Goal: Navigation & Orientation: Find specific page/section

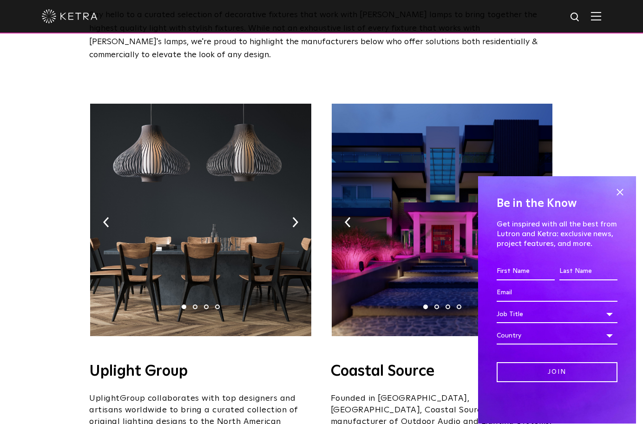
scroll to position [139, 0]
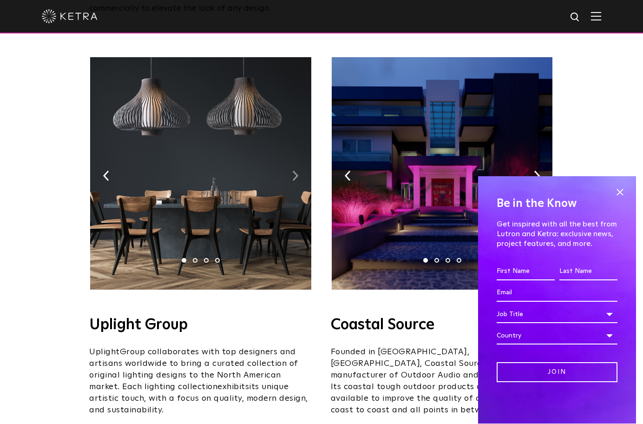
click at [293, 171] on img at bounding box center [295, 176] width 6 height 10
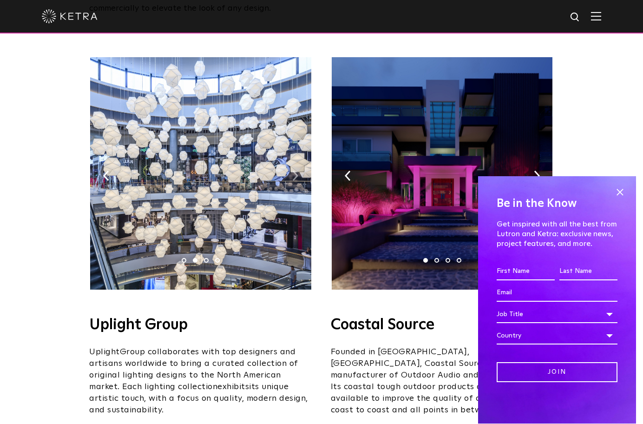
click at [293, 171] on img at bounding box center [295, 176] width 6 height 10
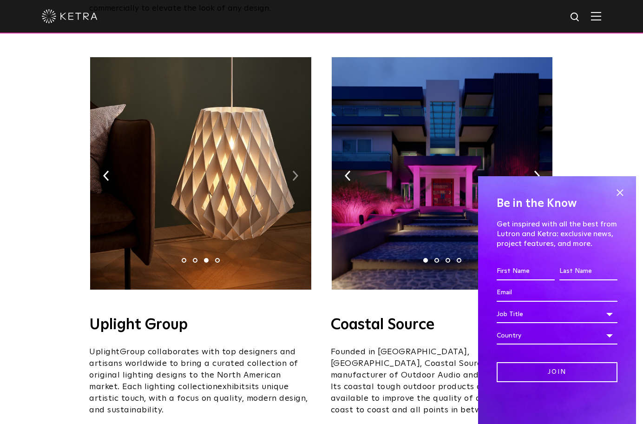
click at [293, 171] on img at bounding box center [295, 176] width 6 height 10
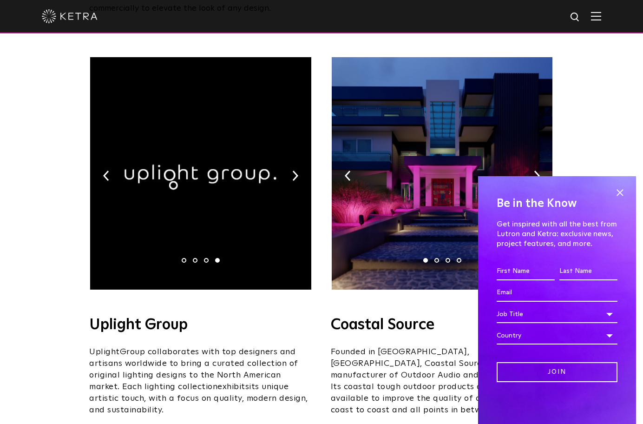
click at [351, 159] on img at bounding box center [442, 173] width 221 height 232
click at [537, 171] on img at bounding box center [537, 176] width 6 height 10
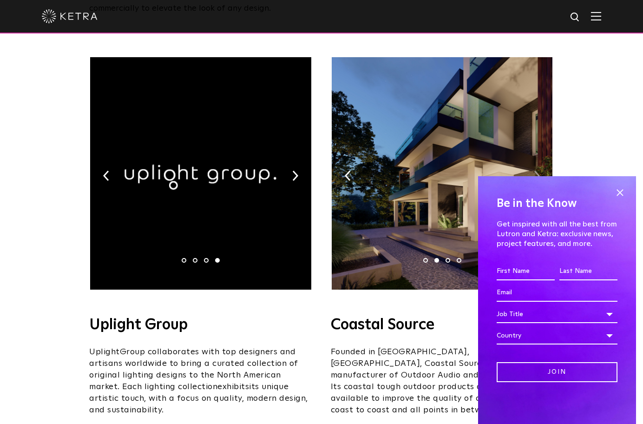
click at [538, 171] on img at bounding box center [537, 176] width 6 height 10
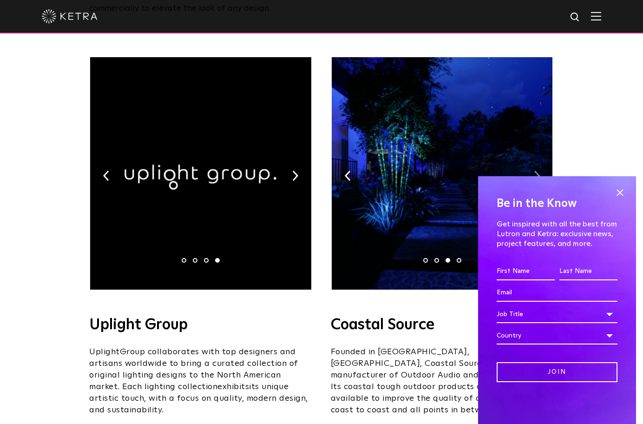
click at [538, 171] on img at bounding box center [537, 176] width 6 height 10
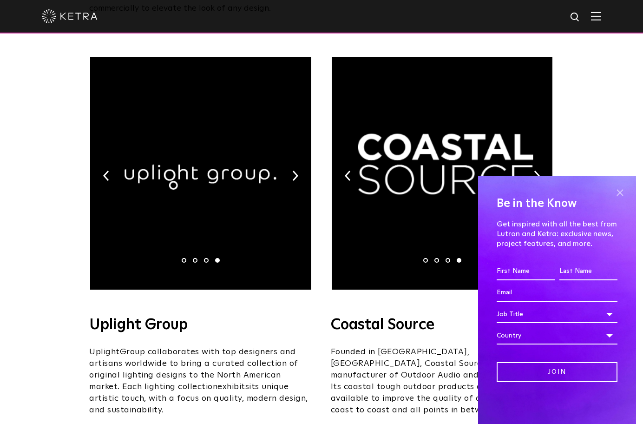
click at [619, 192] on span at bounding box center [620, 192] width 14 height 14
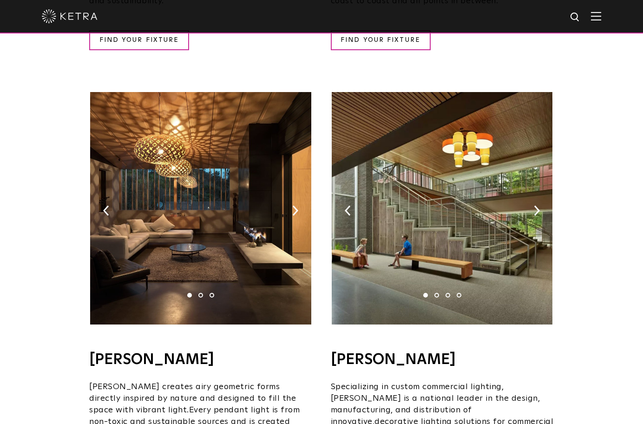
scroll to position [558, 0]
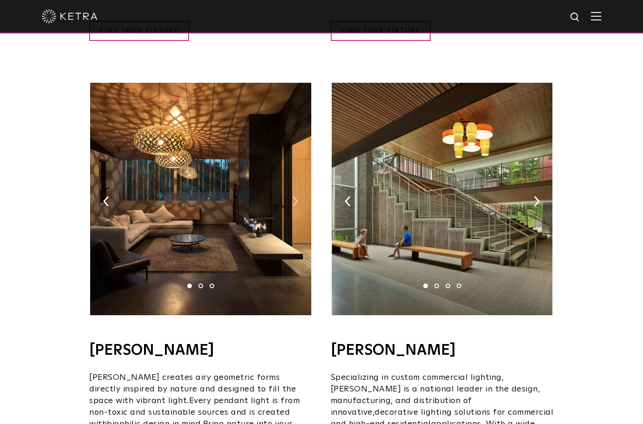
click at [297, 196] on img at bounding box center [295, 201] width 6 height 10
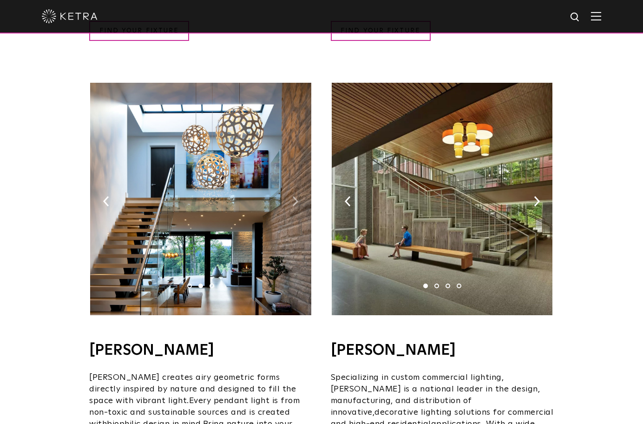
click at [297, 196] on img at bounding box center [295, 201] width 6 height 10
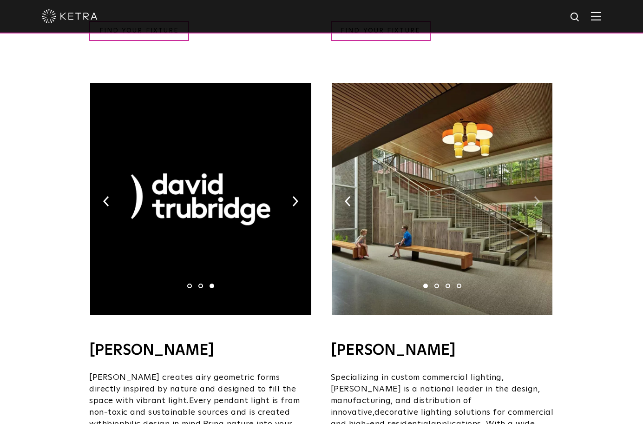
click at [536, 196] on img at bounding box center [537, 201] width 6 height 10
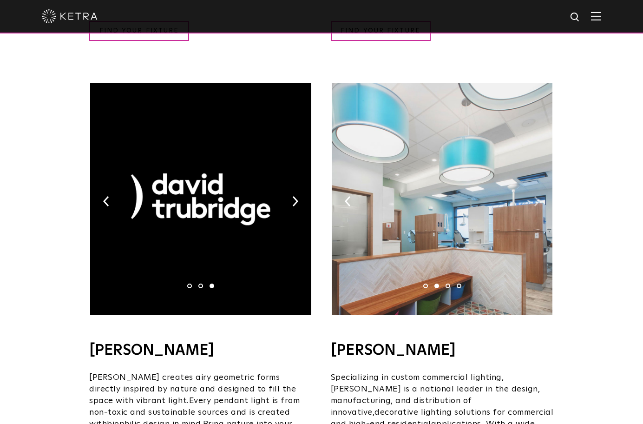
click at [536, 196] on img at bounding box center [537, 201] width 6 height 10
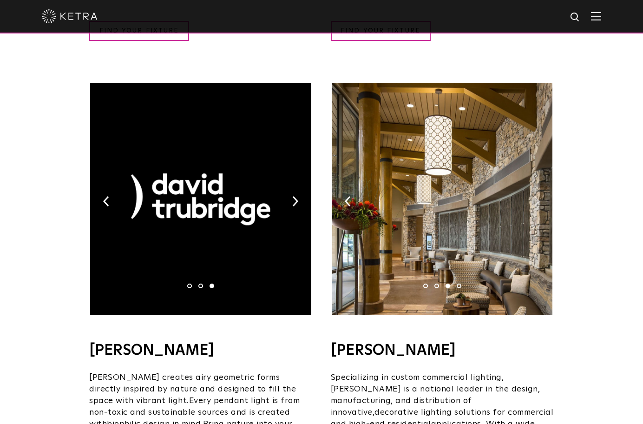
click at [536, 196] on img at bounding box center [537, 201] width 6 height 10
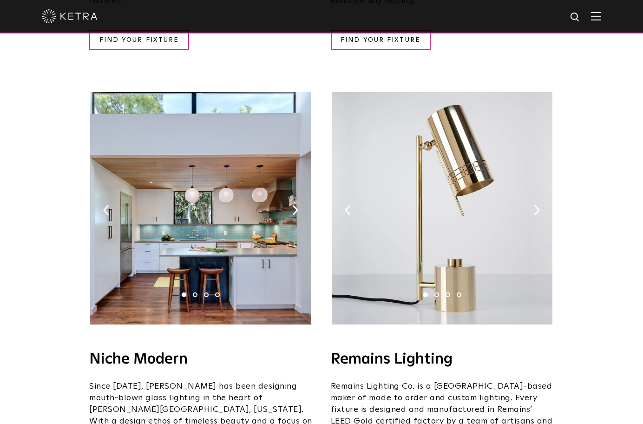
scroll to position [1023, 0]
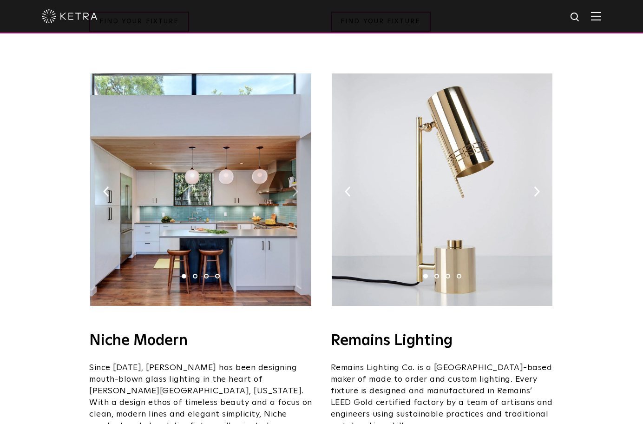
click at [294, 186] on img at bounding box center [295, 191] width 6 height 10
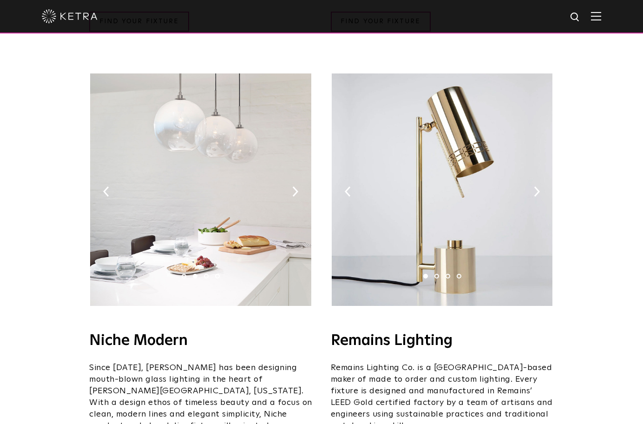
click at [299, 164] on img at bounding box center [200, 189] width 221 height 232
click at [540, 186] on img at bounding box center [537, 191] width 6 height 10
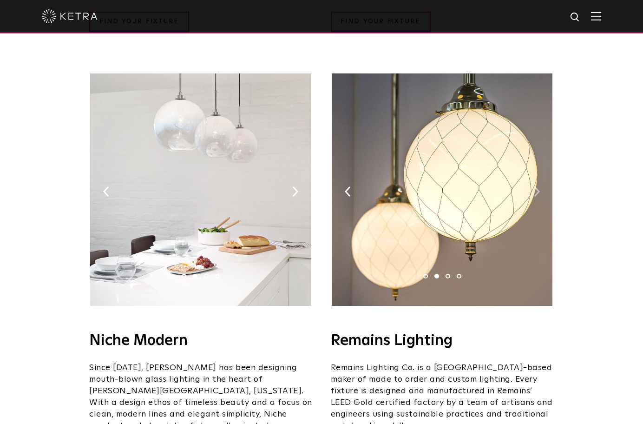
click at [540, 186] on img at bounding box center [537, 191] width 6 height 10
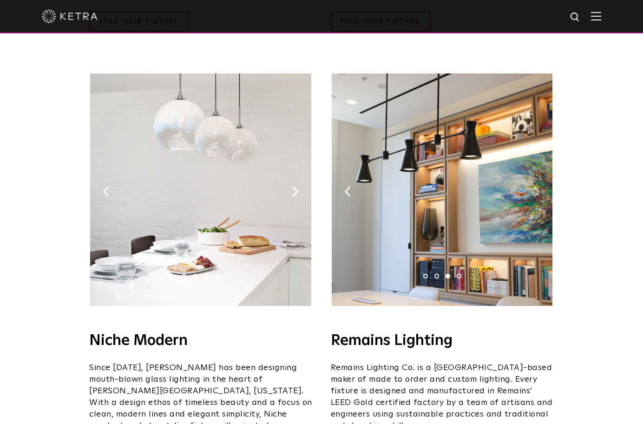
click at [540, 186] on img at bounding box center [537, 191] width 6 height 10
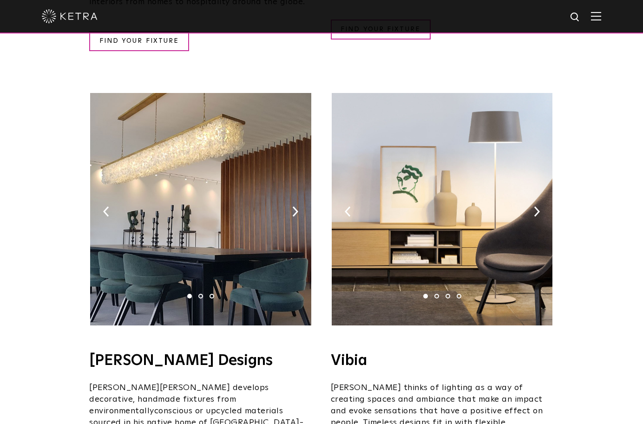
scroll to position [1488, 0]
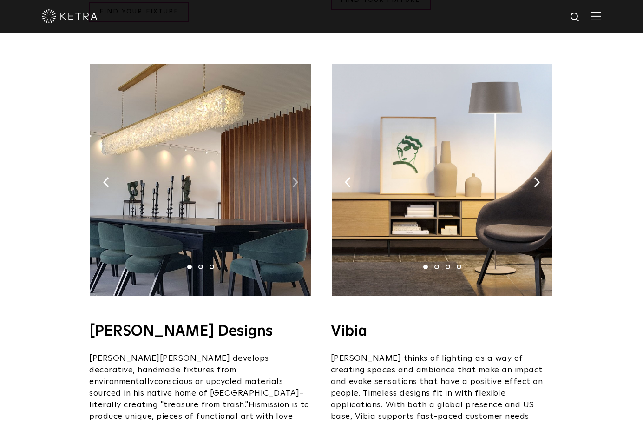
click at [297, 177] on img at bounding box center [295, 182] width 6 height 10
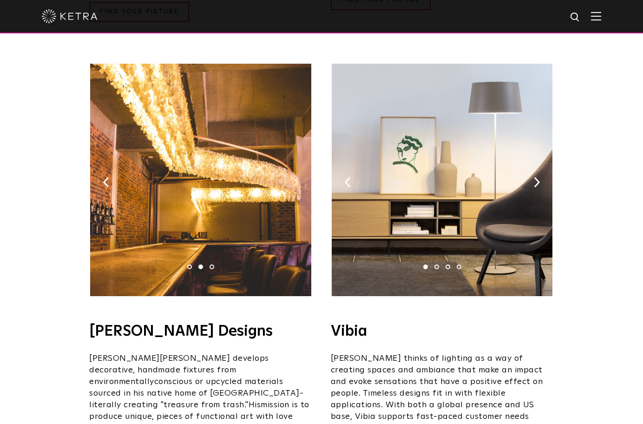
click at [297, 177] on img at bounding box center [295, 182] width 6 height 10
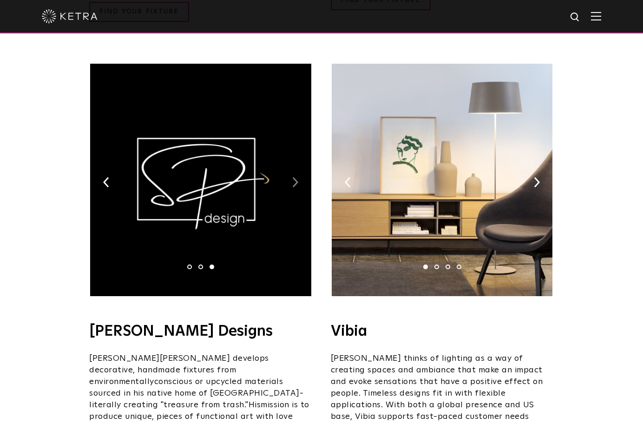
click at [297, 177] on img at bounding box center [295, 182] width 6 height 10
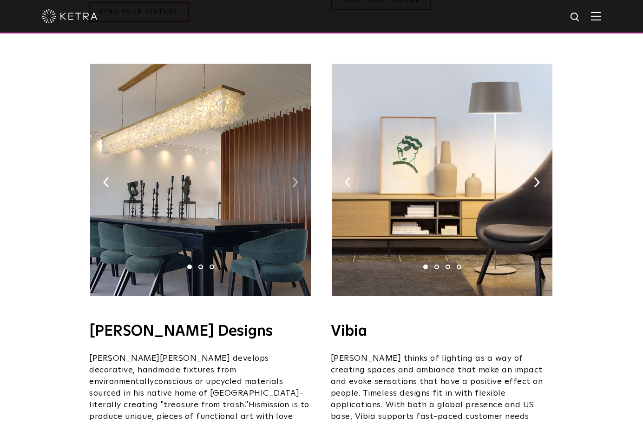
click at [297, 177] on img at bounding box center [295, 182] width 6 height 10
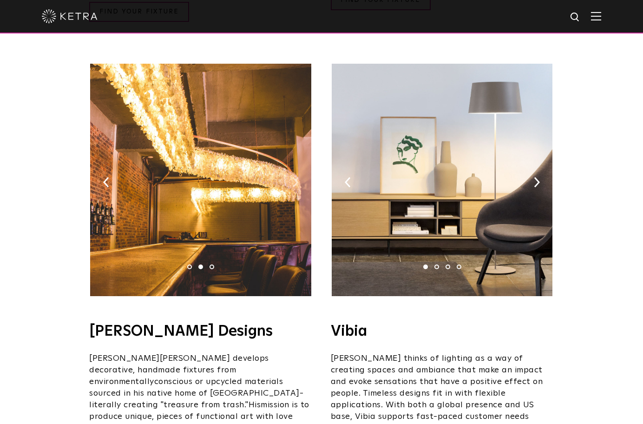
click at [297, 177] on img at bounding box center [295, 182] width 6 height 10
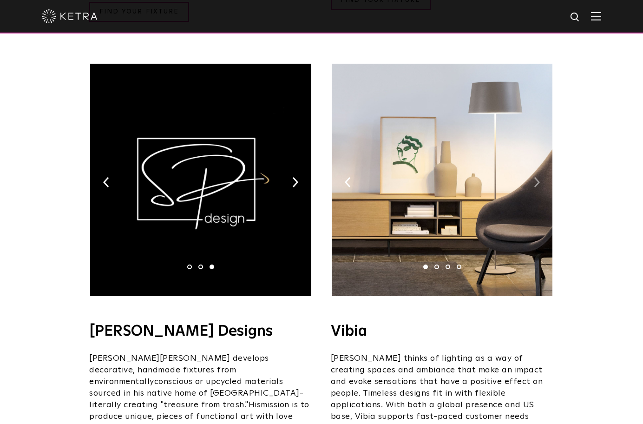
click at [537, 177] on img at bounding box center [537, 182] width 6 height 10
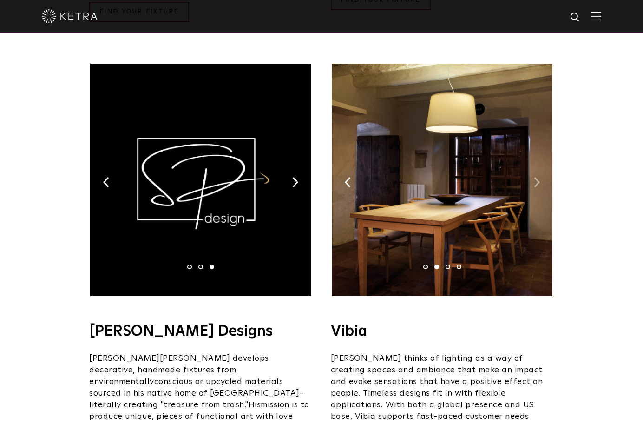
click at [537, 177] on img at bounding box center [537, 182] width 6 height 10
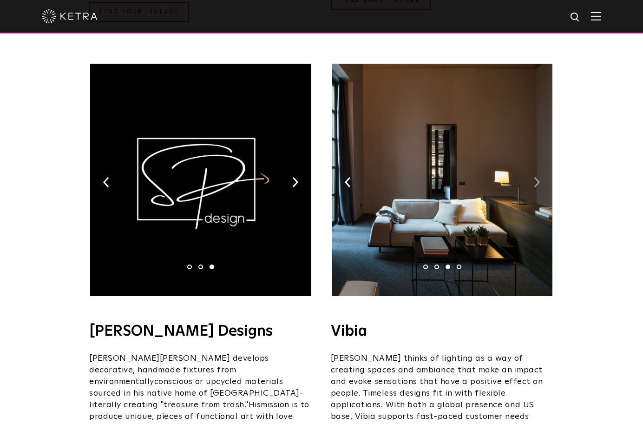
click at [537, 177] on img at bounding box center [537, 182] width 6 height 10
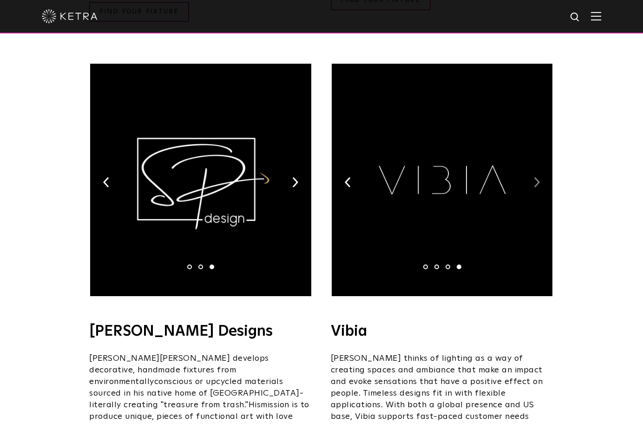
click at [537, 177] on img at bounding box center [537, 182] width 6 height 10
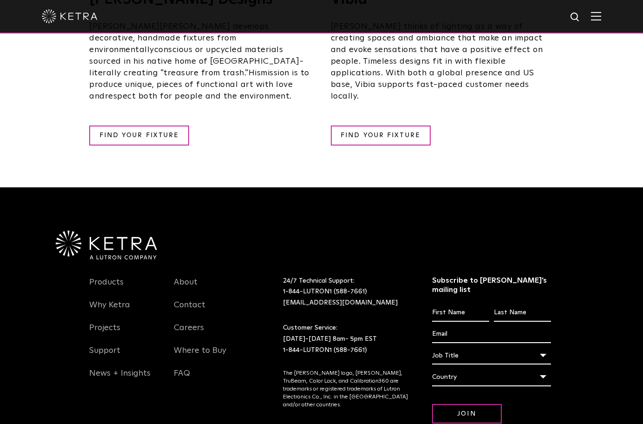
scroll to position [1829, 0]
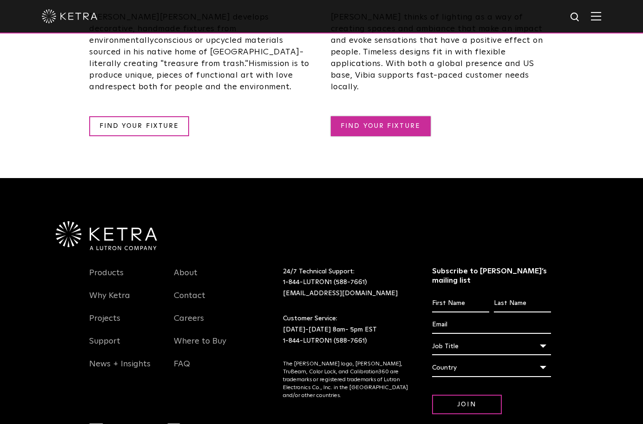
click at [383, 116] on link "FIND YOUR FIXTURE" at bounding box center [381, 126] width 100 height 20
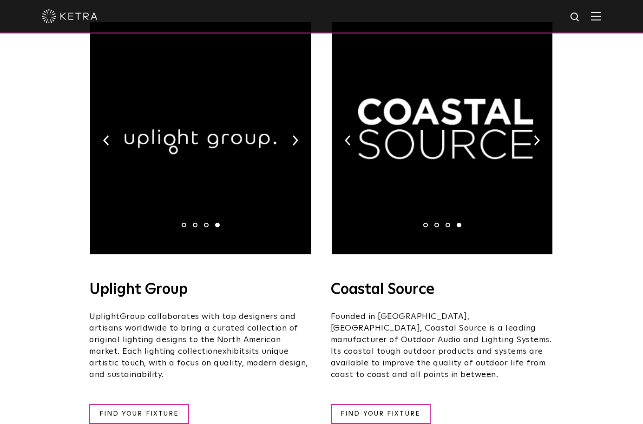
scroll to position [186, 0]
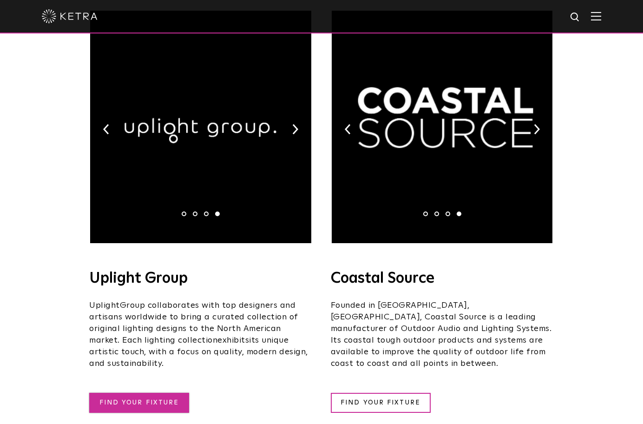
click at [150, 393] on link "FIND YOUR FIXTURE" at bounding box center [139, 403] width 100 height 20
